Goal: Transaction & Acquisition: Purchase product/service

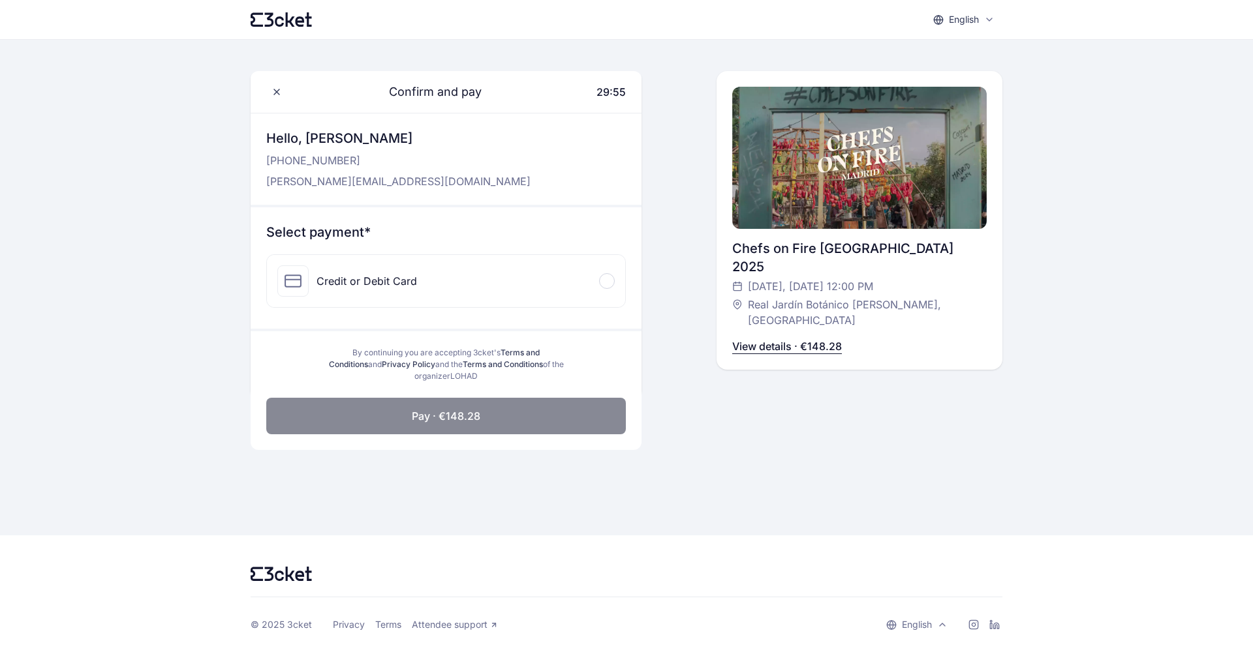
click at [480, 281] on div "Credit or Debit Card" at bounding box center [446, 281] width 358 height 52
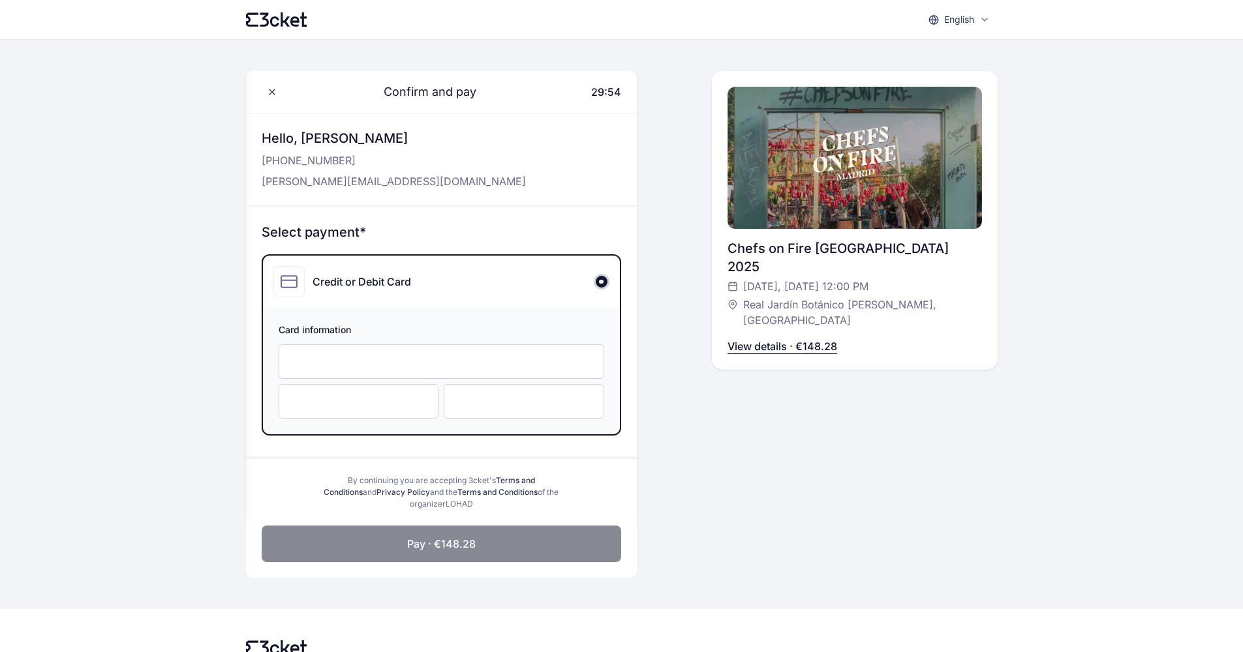
click at [408, 370] on div at bounding box center [442, 362] width 326 height 35
click at [279, 395] on div at bounding box center [359, 401] width 161 height 35
click at [516, 541] on button "Pay · €148.28" at bounding box center [442, 544] width 360 height 37
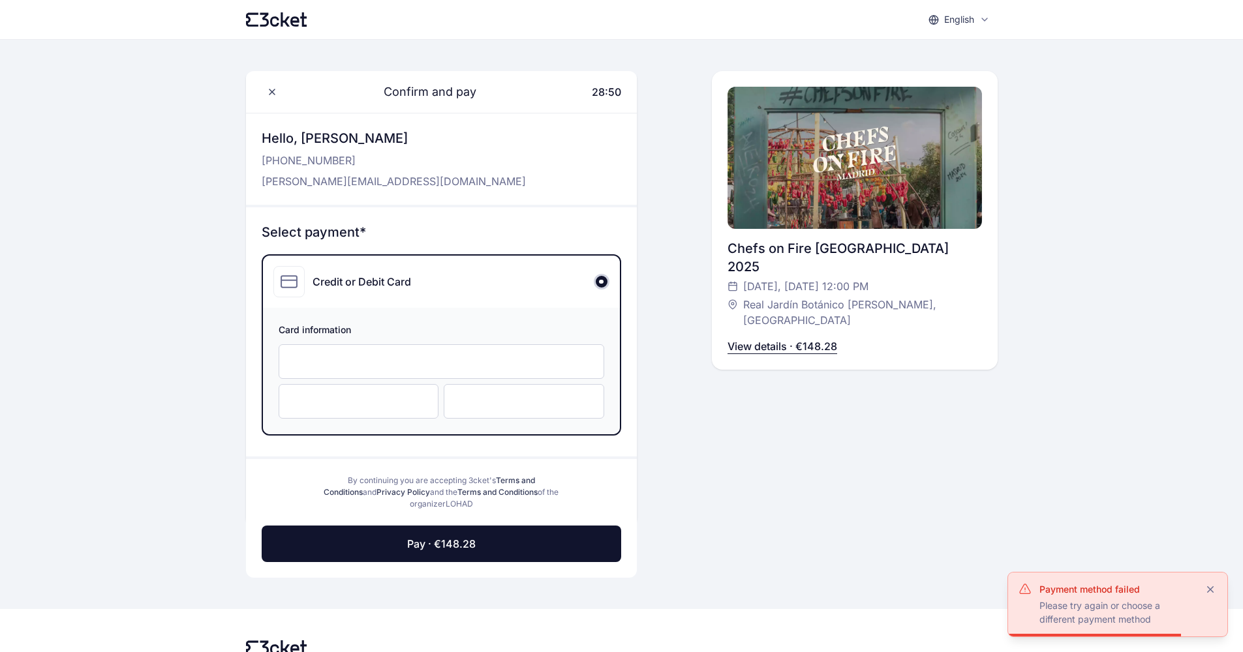
click at [759, 320] on div "Chefs on Fire [GEOGRAPHIC_DATA] 2025 [DATE], [DATE] 12:00 PM Real Jardín Botáni…" at bounding box center [855, 220] width 254 height 299
click at [763, 339] on p "View details · €148.28" at bounding box center [783, 347] width 110 height 16
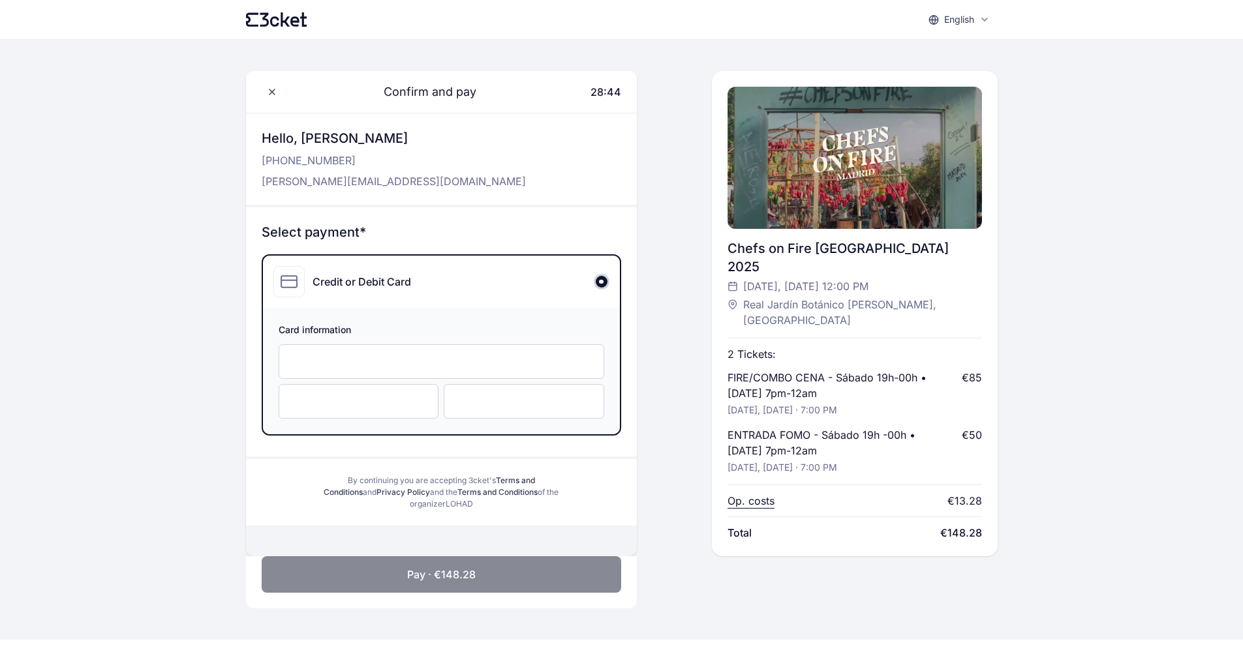
click at [425, 567] on span "Pay · €148.28" at bounding box center [441, 575] width 69 height 16
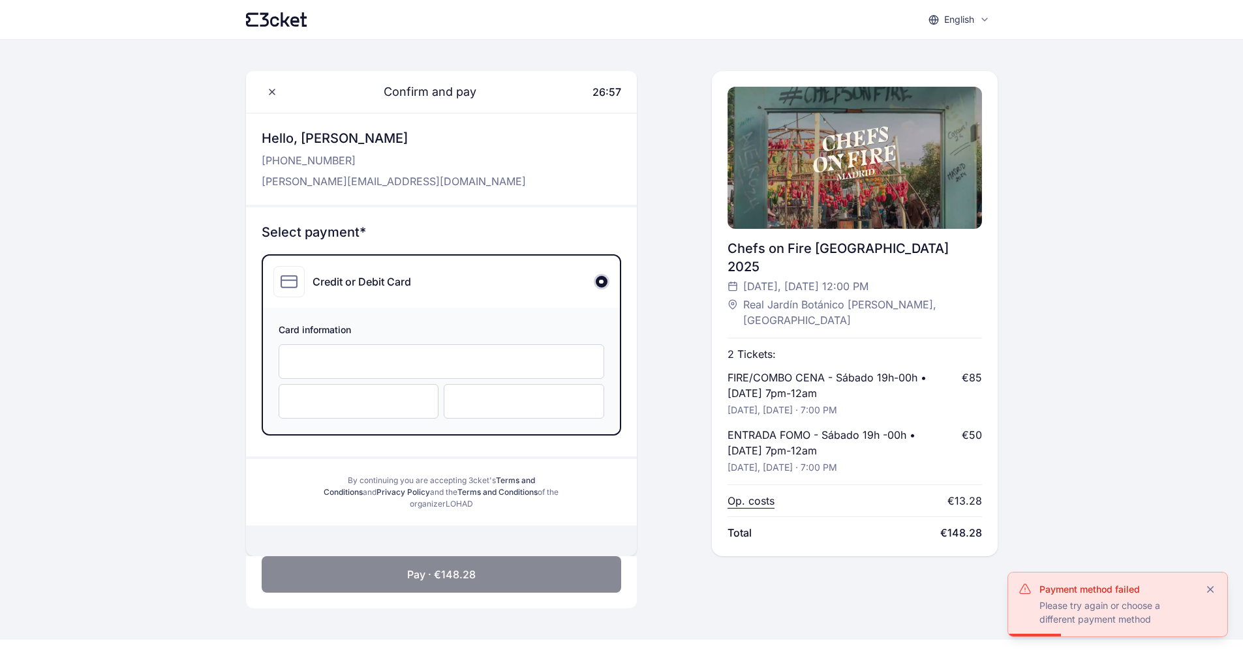
click at [455, 567] on span "Pay · €148.28" at bounding box center [441, 575] width 69 height 16
click at [448, 567] on span "Pay · €148.28" at bounding box center [441, 575] width 69 height 16
